Goal: Obtain resource: Download file/media

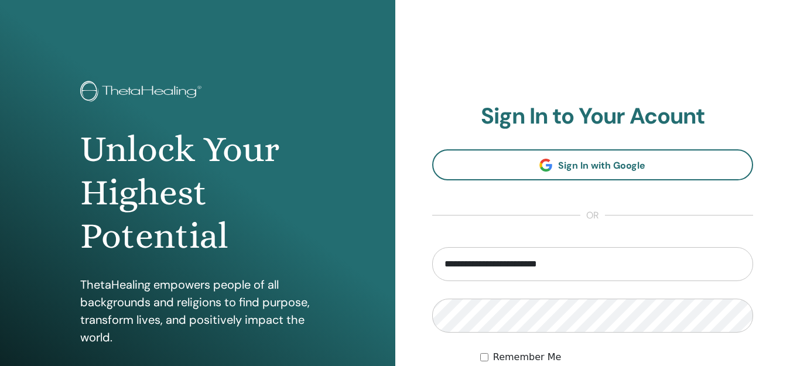
type input "**********"
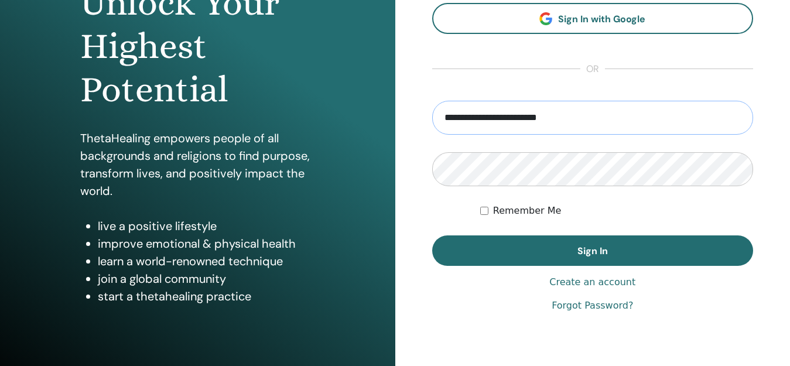
scroll to position [159, 0]
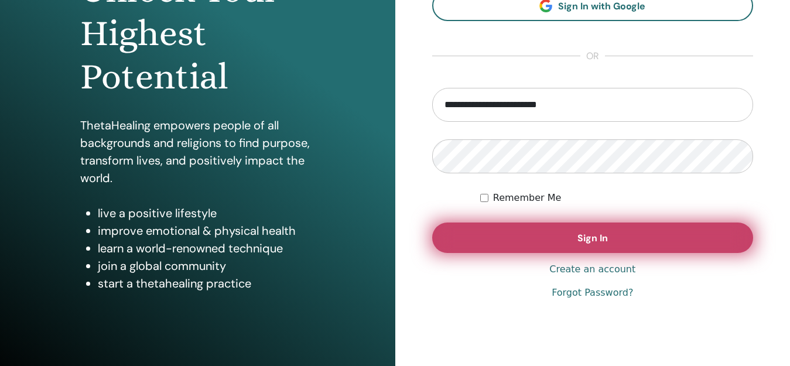
click at [566, 241] on button "Sign In" at bounding box center [592, 238] width 321 height 30
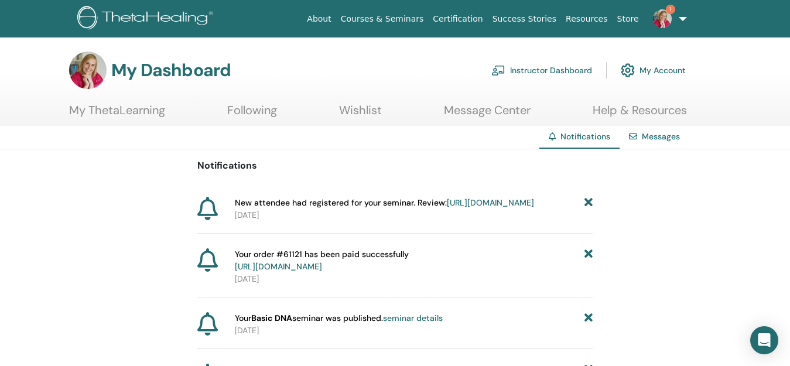
click at [510, 201] on link "https://member.thetahealing.com/instructor/seminar/372717/attendees" at bounding box center [490, 202] width 87 height 11
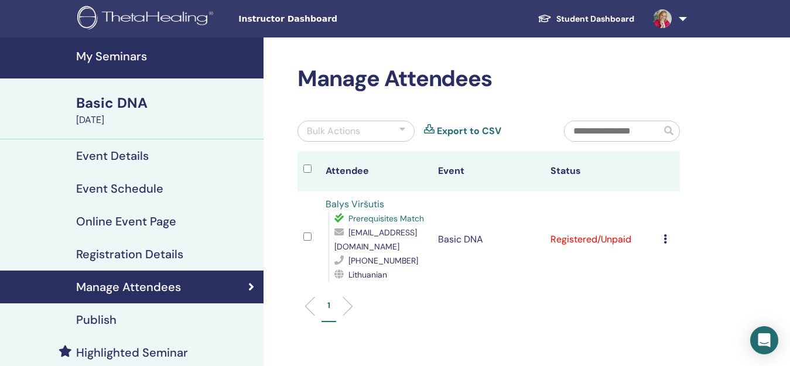
click at [667, 234] on icon at bounding box center [665, 238] width 4 height 9
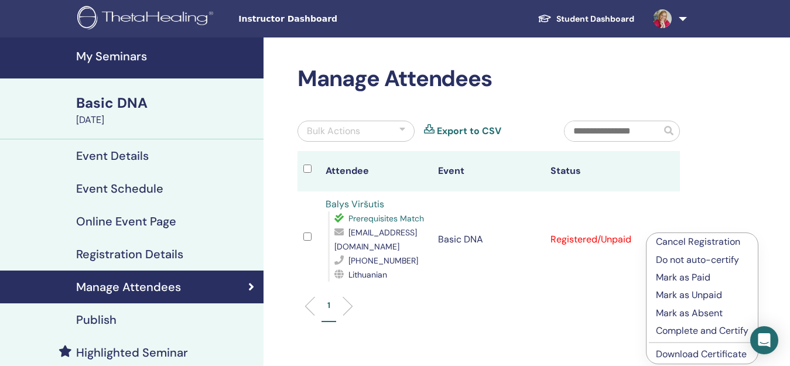
click at [669, 277] on p "Mark as Paid" at bounding box center [702, 278] width 93 height 14
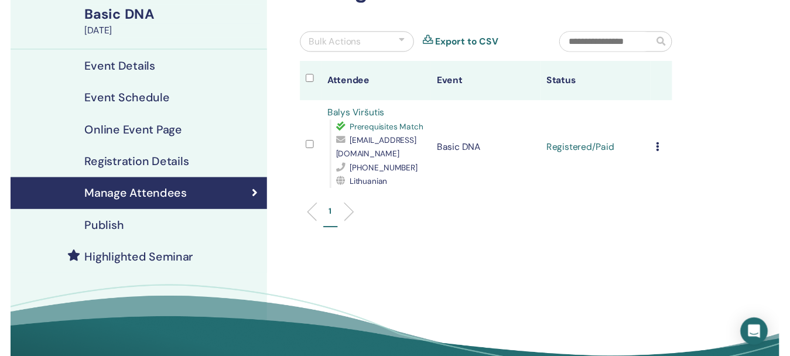
scroll to position [90, 0]
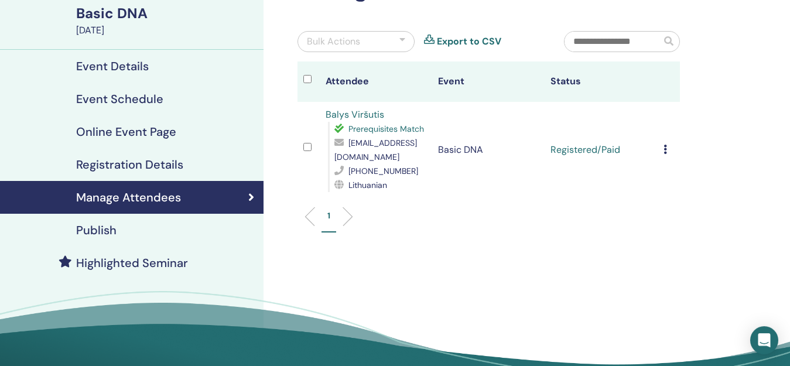
click at [127, 260] on h4 "Highlighted Seminar" at bounding box center [132, 263] width 112 height 14
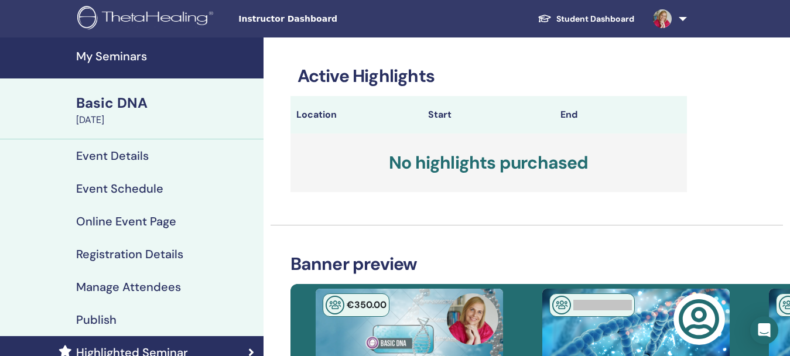
click at [99, 314] on h4 "Publish" at bounding box center [96, 320] width 40 height 14
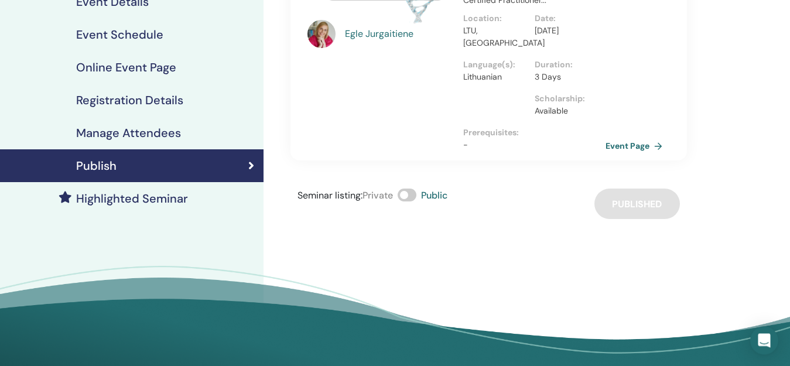
scroll to position [213, 0]
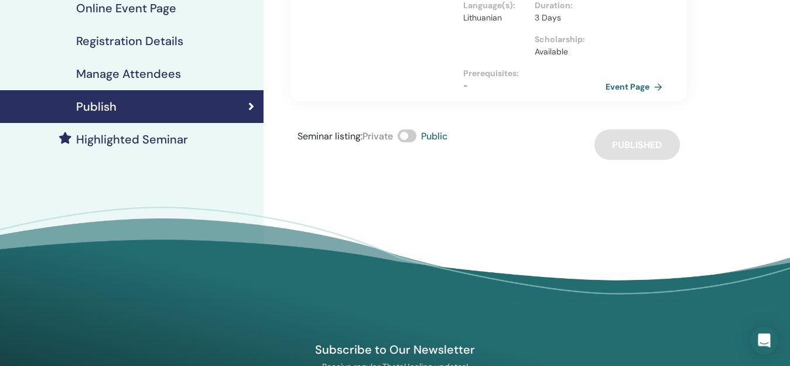
click at [124, 72] on h4 "Manage Attendees" at bounding box center [128, 74] width 105 height 14
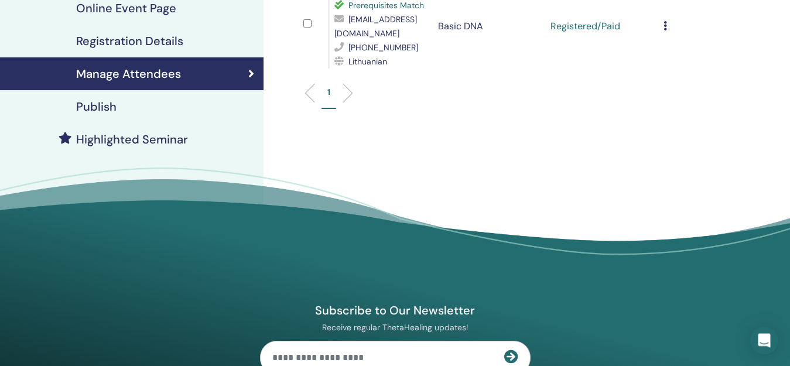
click at [124, 40] on h4 "Registration Details" at bounding box center [129, 41] width 107 height 14
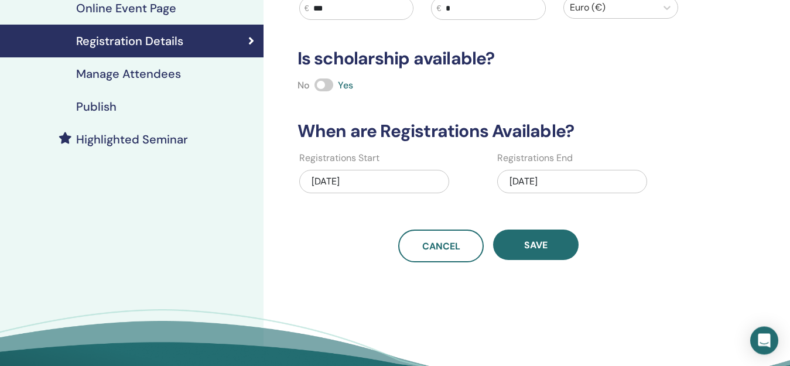
click at [132, 10] on h4 "Online Event Page" at bounding box center [126, 8] width 100 height 14
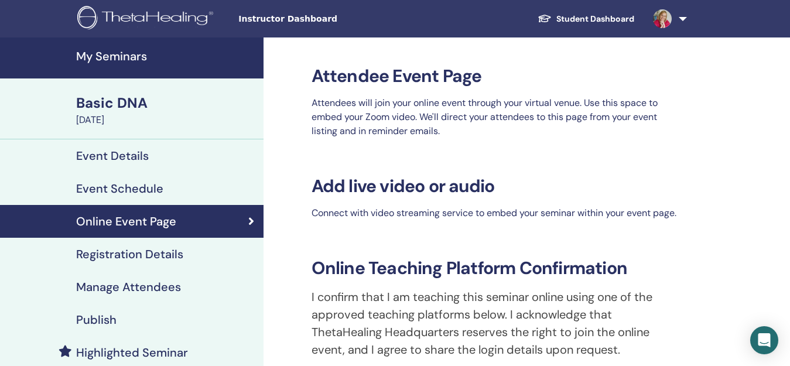
click at [121, 104] on div "Basic DNA" at bounding box center [166, 103] width 180 height 20
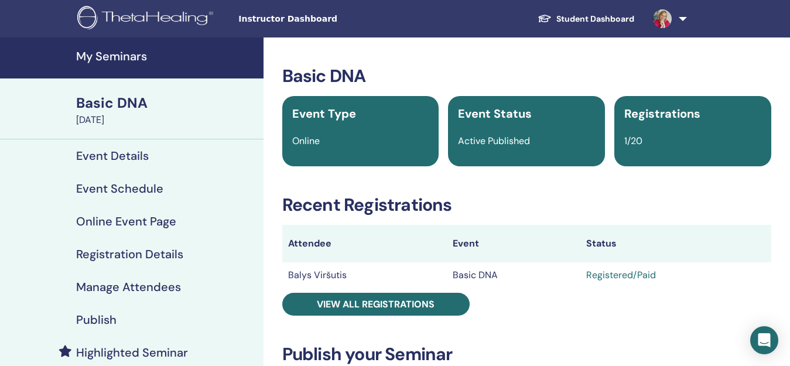
click at [133, 15] on img at bounding box center [147, 19] width 140 height 26
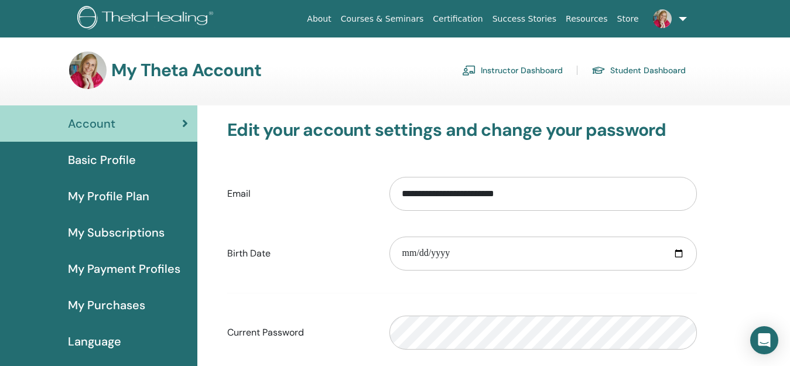
click at [183, 123] on icon at bounding box center [185, 124] width 6 height 12
click at [184, 124] on icon at bounding box center [185, 124] width 6 height 12
click at [485, 18] on link "Certification" at bounding box center [457, 19] width 59 height 22
click at [525, 69] on link "Instructor Dashboard" at bounding box center [512, 70] width 101 height 19
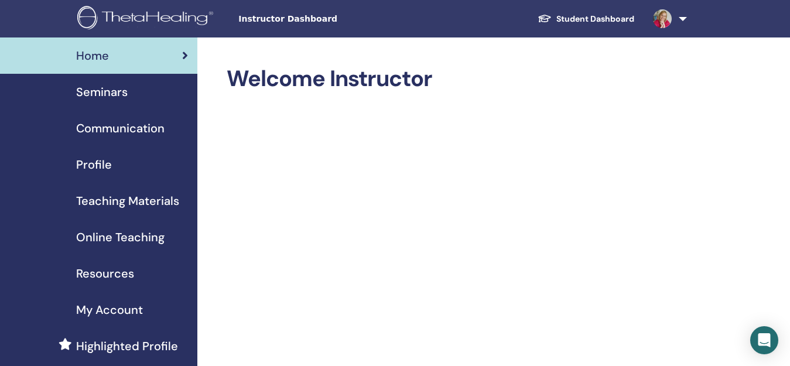
click at [139, 199] on span "Teaching Materials" at bounding box center [127, 201] width 103 height 18
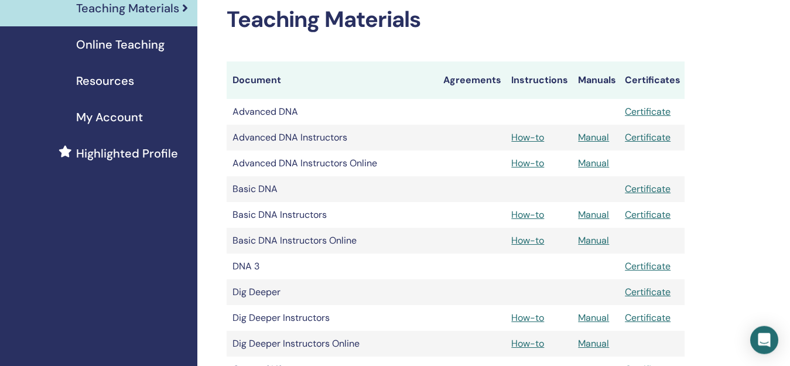
scroll to position [207, 0]
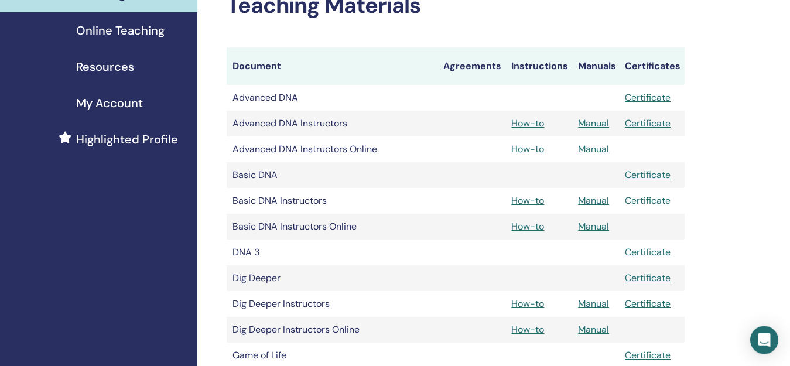
click at [648, 205] on link "Certificate" at bounding box center [648, 200] width 46 height 12
click at [591, 201] on link "Manual" at bounding box center [593, 200] width 31 height 12
